Goal: Transaction & Acquisition: Subscribe to service/newsletter

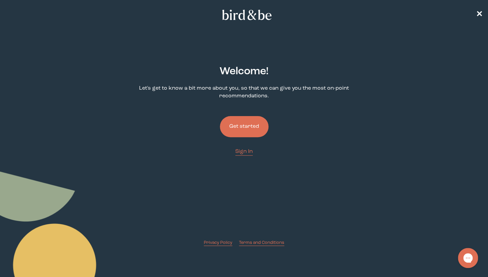
click at [240, 126] on button "Get started" at bounding box center [244, 126] width 49 height 21
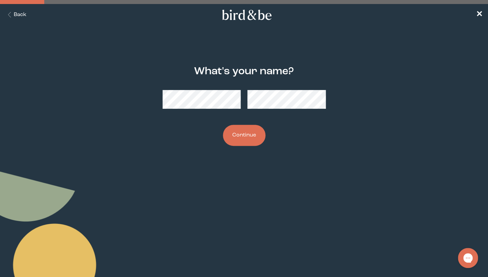
click at [235, 141] on button "Continue" at bounding box center [244, 135] width 43 height 21
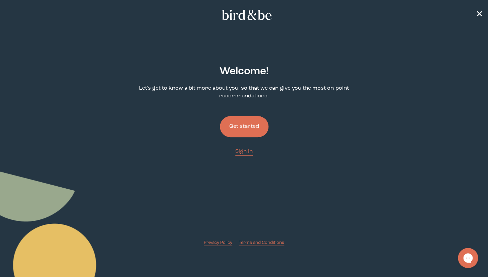
click at [241, 129] on button "Get started" at bounding box center [244, 126] width 49 height 21
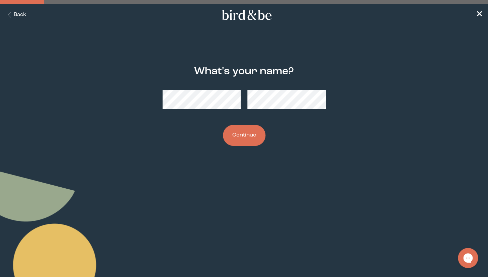
click at [238, 137] on button "Continue" at bounding box center [244, 135] width 43 height 21
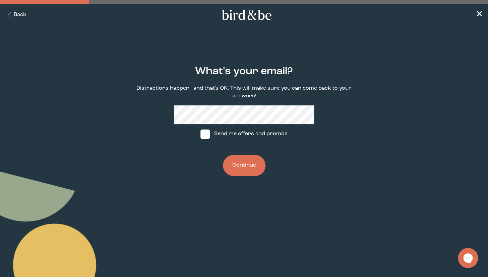
click at [206, 136] on span at bounding box center [204, 134] width 9 height 9
click at [200, 134] on input "Send me offers and promos" at bounding box center [200, 134] width 0 height 0
checkbox input "true"
click at [247, 166] on button "Continue" at bounding box center [244, 165] width 43 height 21
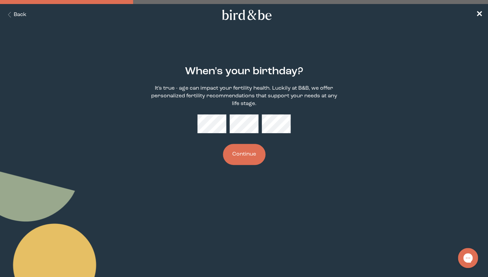
click at [246, 166] on div "When's your birthday? It's true - age can impact your fertility health. Luckily…" at bounding box center [243, 115] width 233 height 121
click at [245, 157] on button "Continue" at bounding box center [244, 154] width 43 height 21
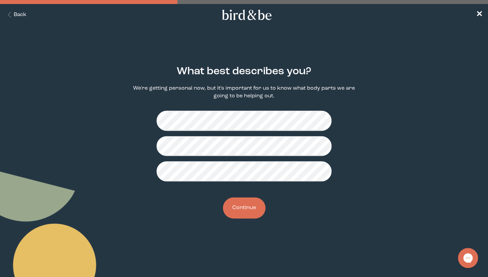
click at [237, 205] on button "Continue" at bounding box center [244, 208] width 43 height 21
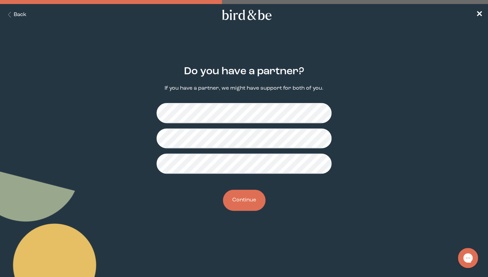
click at [239, 197] on button "Continue" at bounding box center [244, 200] width 43 height 21
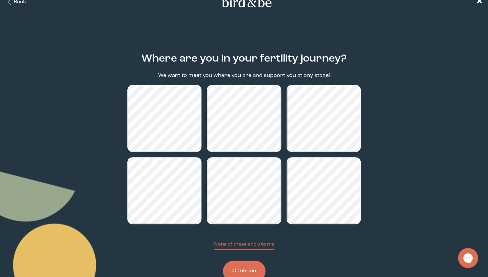
scroll to position [34, 0]
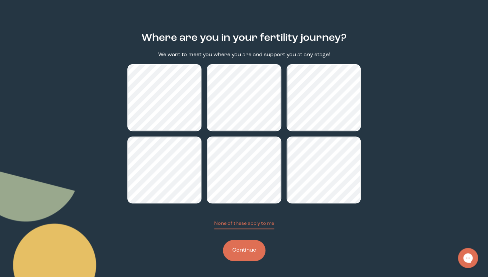
click at [238, 250] on button "Continue" at bounding box center [244, 250] width 43 height 21
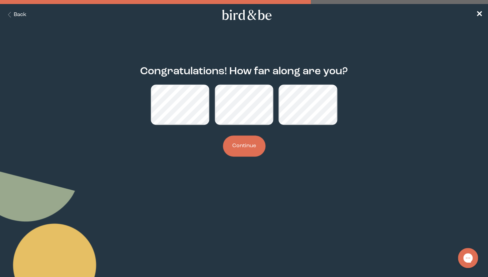
click at [239, 153] on button "Continue" at bounding box center [244, 146] width 43 height 21
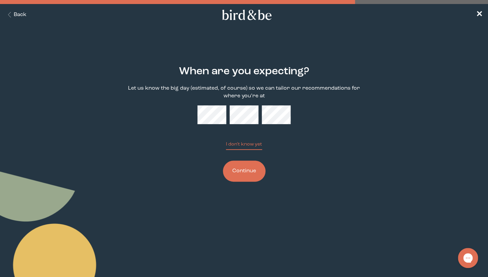
click at [240, 177] on button "Continue" at bounding box center [244, 171] width 43 height 21
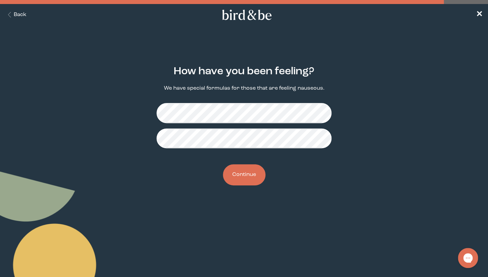
click at [243, 177] on button "Continue" at bounding box center [244, 174] width 43 height 21
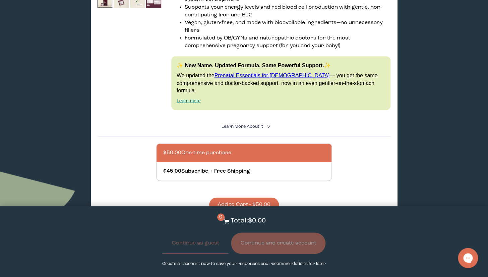
scroll to position [478, 0]
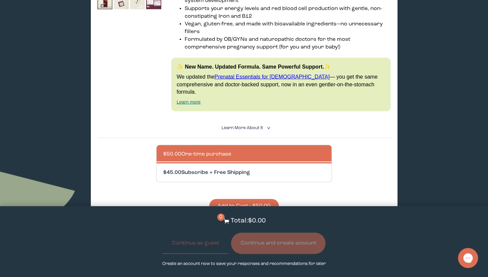
click at [200, 163] on div at bounding box center [250, 172] width 175 height 18
click at [163, 168] on input "$45.00 Subscribe + Free Shipping" at bounding box center [163, 168] width 0 height 0
radio input "true"
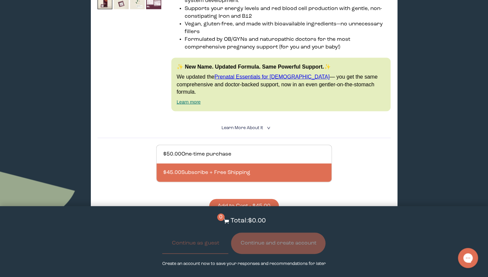
click at [233, 199] on button "Add to Cart - $45.00" at bounding box center [244, 206] width 70 height 14
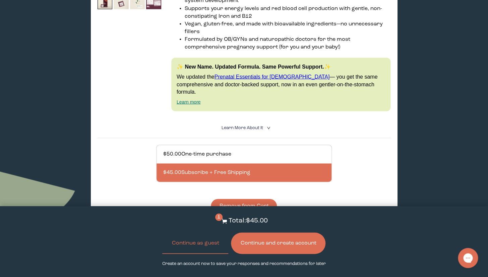
click at [250, 244] on button "Continue and create account" at bounding box center [278, 243] width 94 height 21
